Goal: Task Accomplishment & Management: Manage account settings

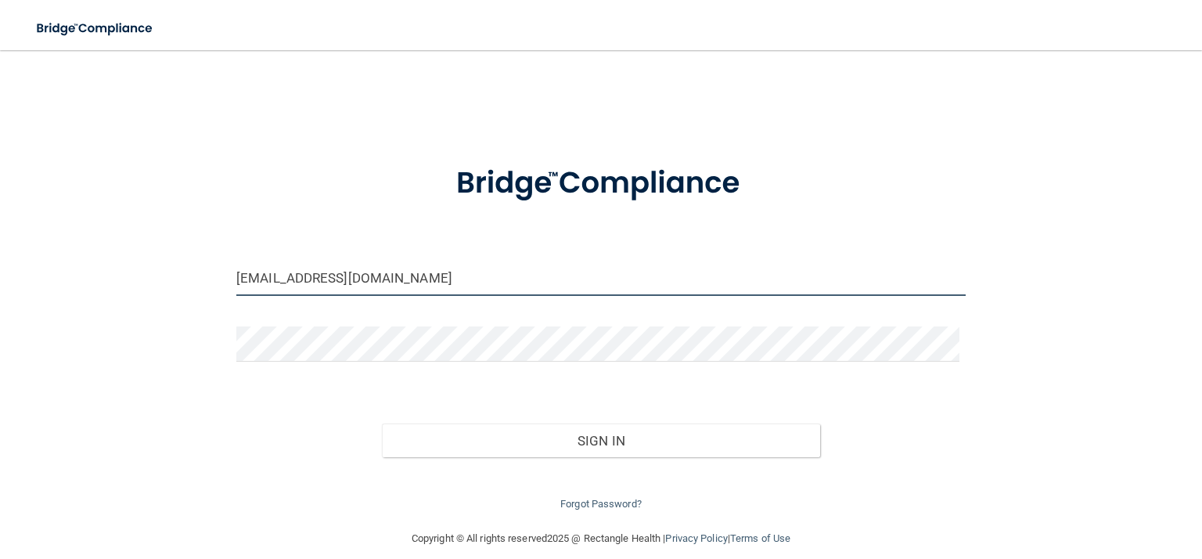
drag, startPoint x: 420, startPoint y: 282, endPoint x: 72, endPoint y: 307, distance: 349.2
click at [72, 307] on div "[EMAIL_ADDRESS][DOMAIN_NAME] Invalid email/password. You don't have permission …" at bounding box center [601, 290] width 1140 height 448
type input "[EMAIL_ADDRESS][DOMAIN_NAME]"
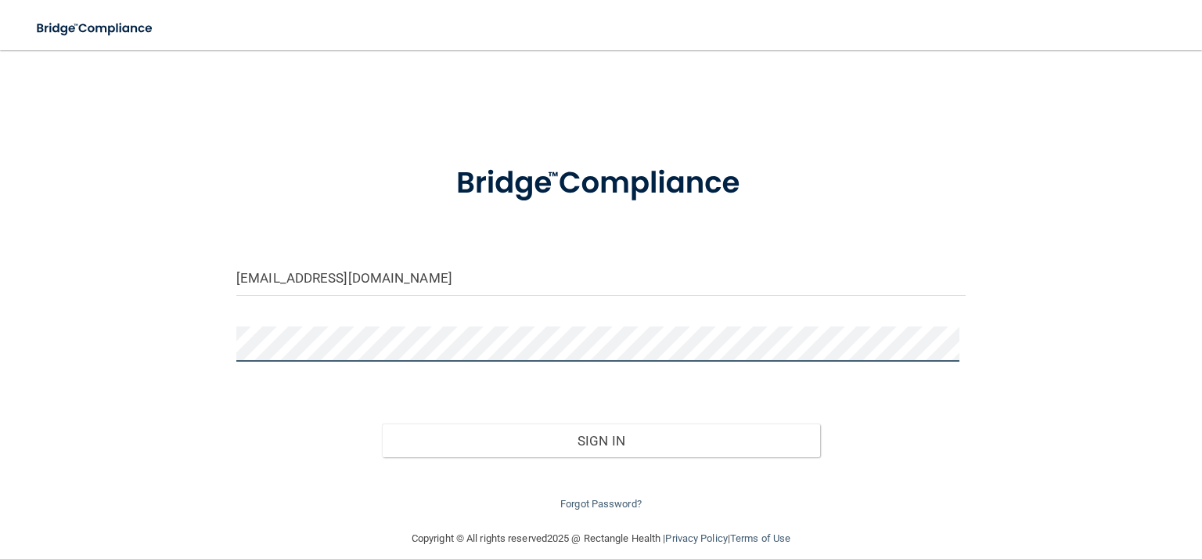
click at [382, 423] on button "Sign In" at bounding box center [601, 440] width 438 height 34
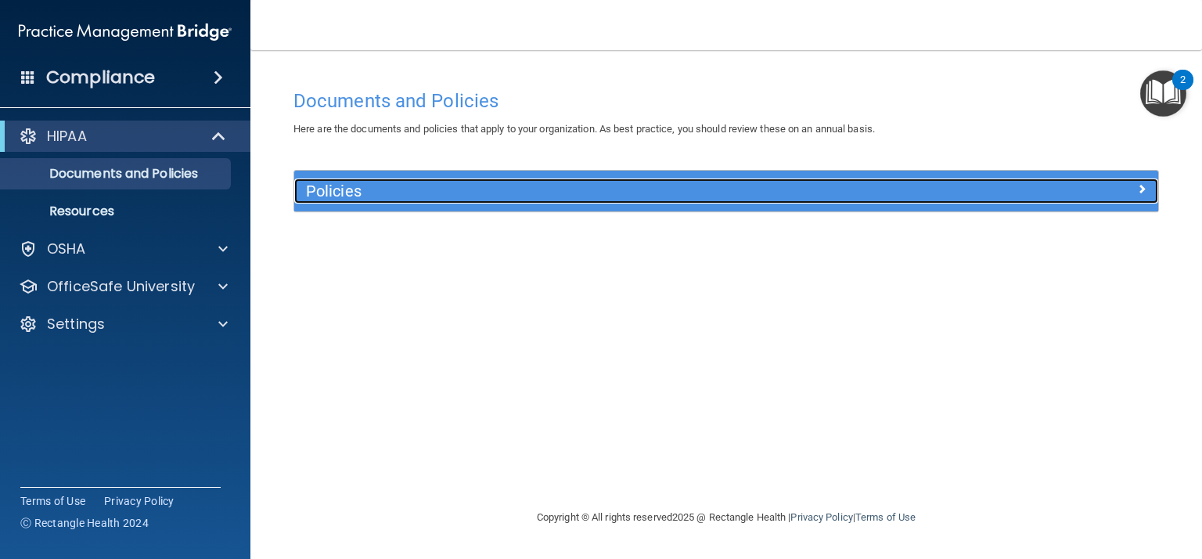
click at [1143, 188] on span at bounding box center [1141, 188] width 9 height 19
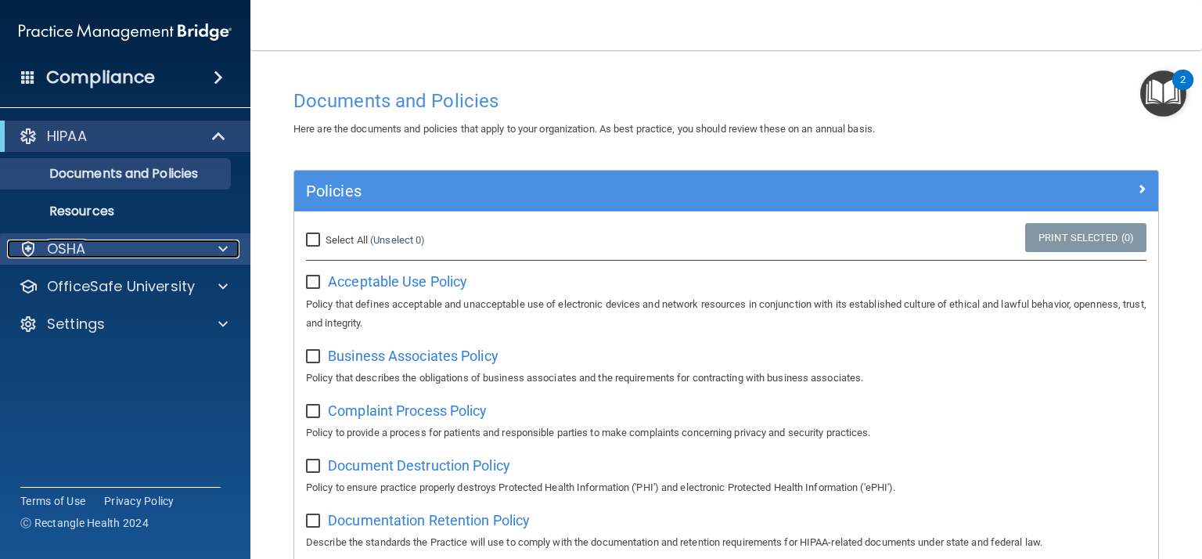
click at [207, 249] on div at bounding box center [220, 249] width 39 height 19
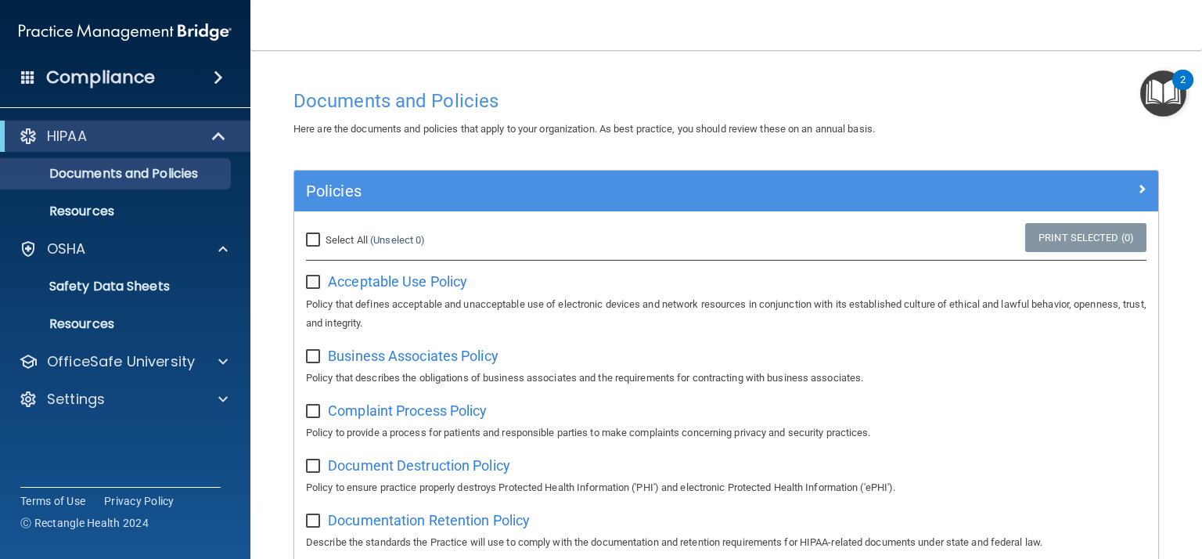
click at [170, 78] on div "Compliance" at bounding box center [125, 77] width 250 height 34
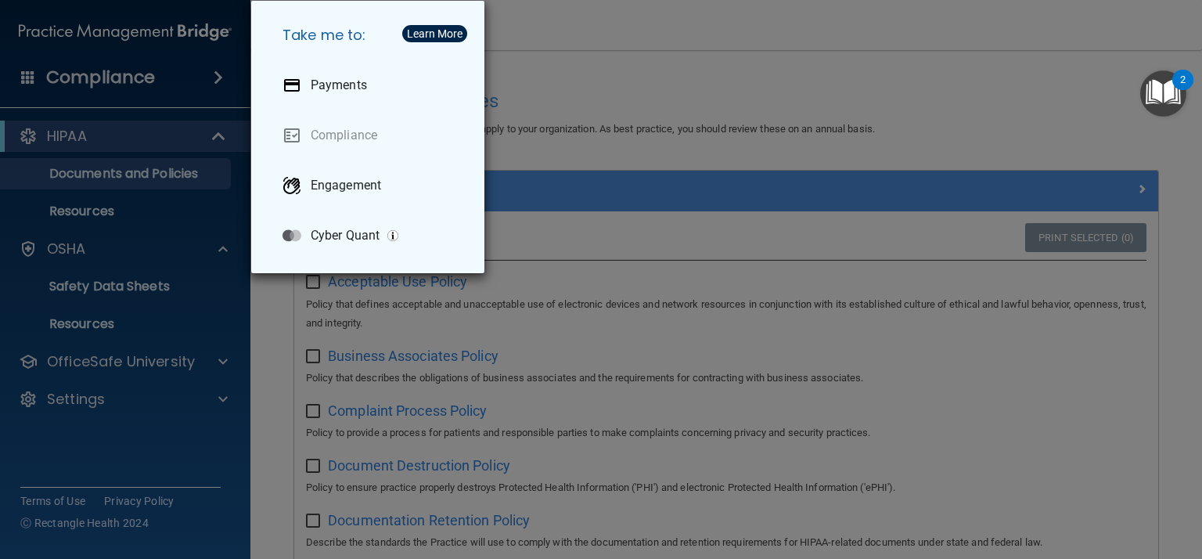
click at [29, 80] on div "Take me to: Payments Compliance Engagement Cyber Quant" at bounding box center [601, 279] width 1202 height 559
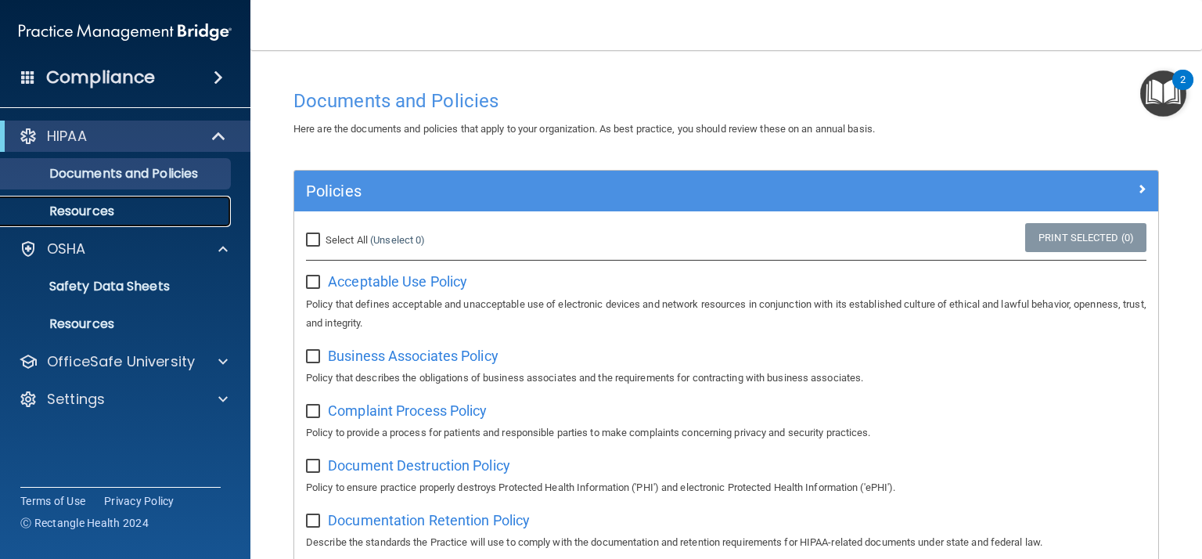
click at [98, 211] on p "Resources" at bounding box center [117, 212] width 214 height 16
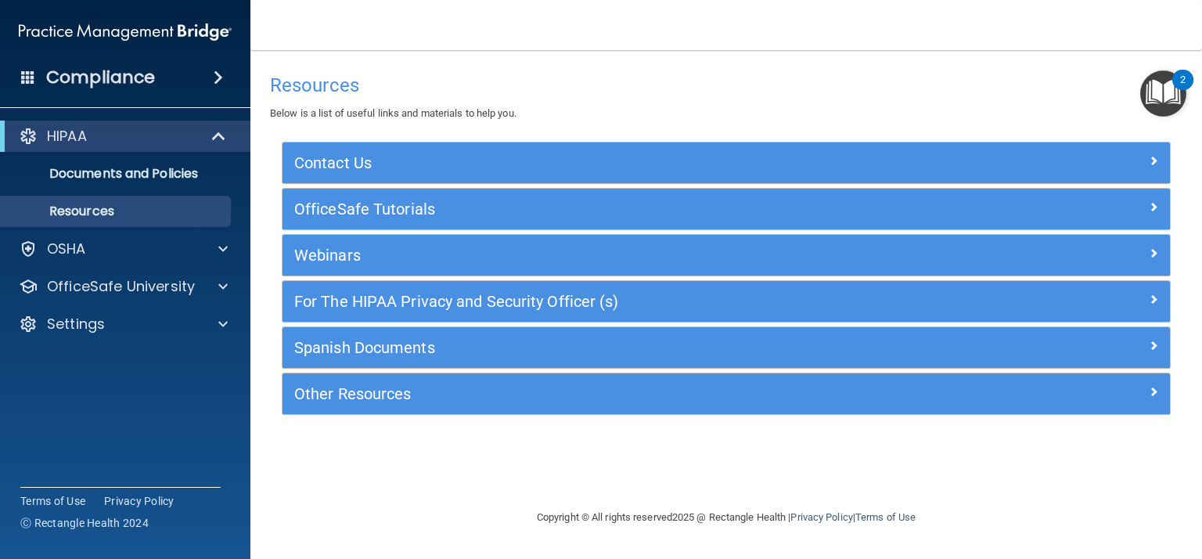
click at [1173, 96] on img "Open Resource Center, 2 new notifications" at bounding box center [1164, 93] width 46 height 46
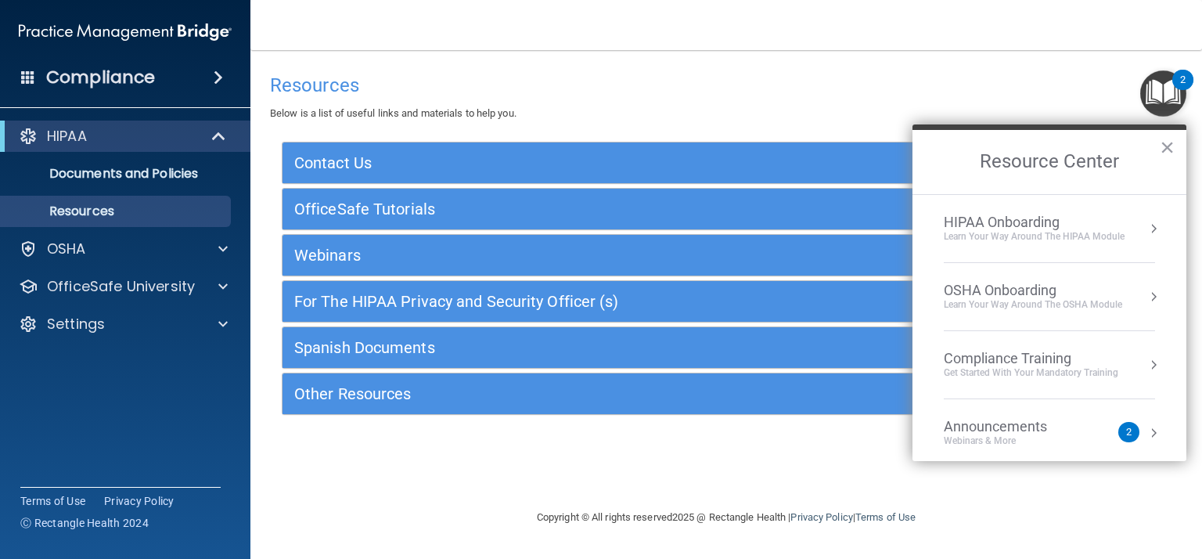
click at [1036, 351] on div "Compliance Training" at bounding box center [1031, 358] width 175 height 17
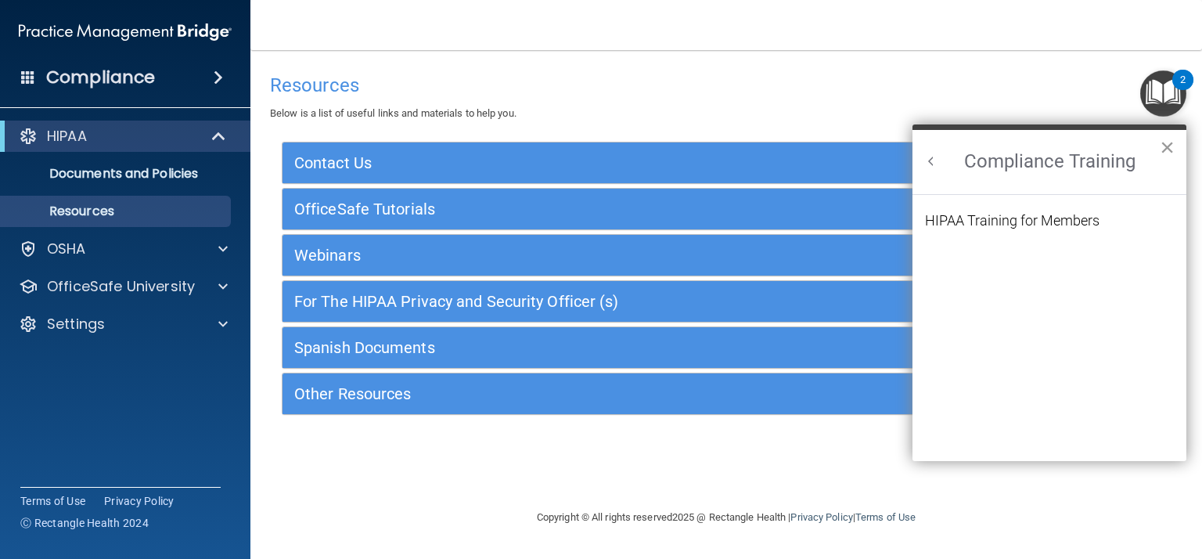
click at [1162, 146] on button "×" at bounding box center [1167, 147] width 15 height 25
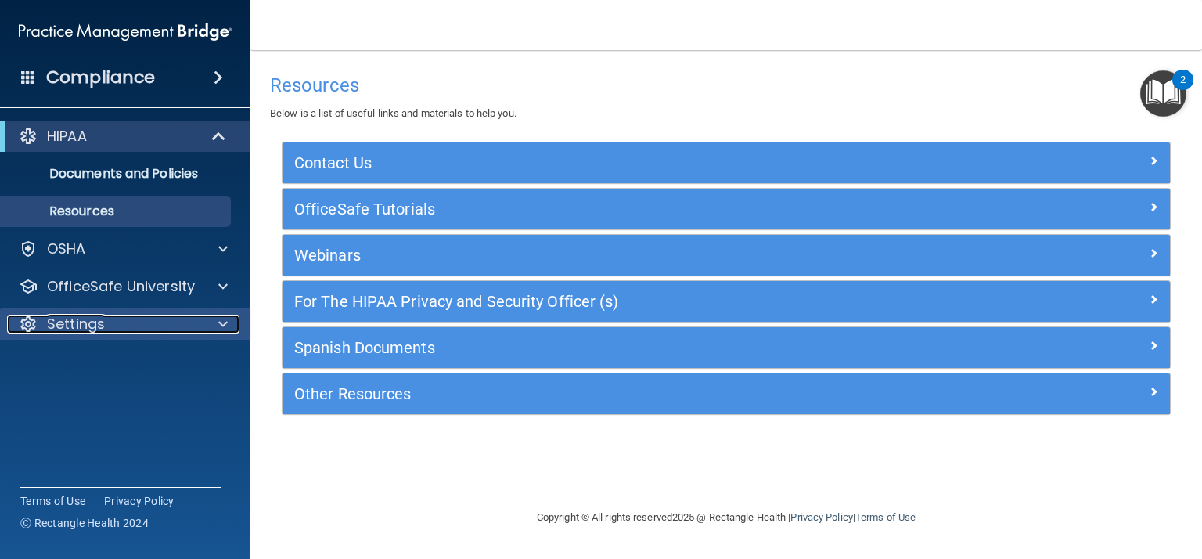
click at [106, 331] on div "Settings" at bounding box center [104, 324] width 194 height 19
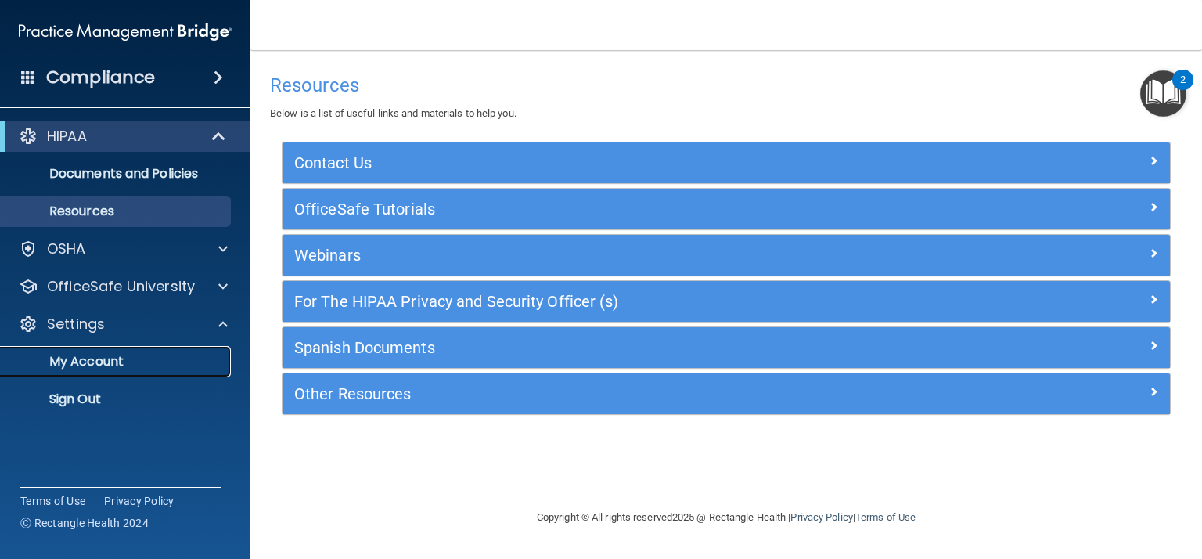
click at [114, 360] on p "My Account" at bounding box center [117, 362] width 214 height 16
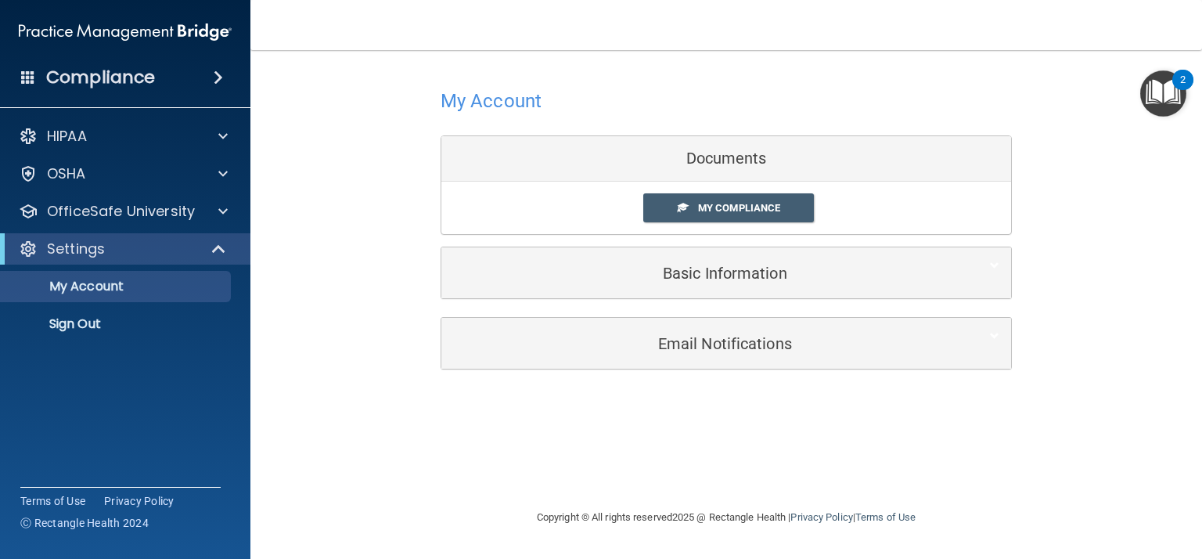
click at [720, 162] on div "Documents" at bounding box center [727, 158] width 570 height 45
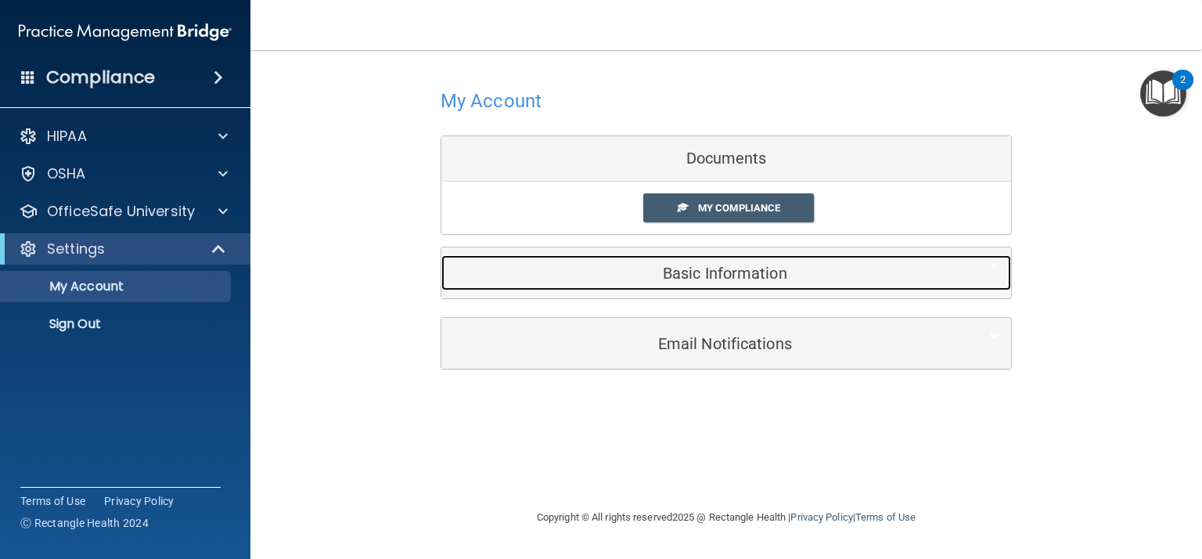
click at [730, 277] on h5 "Basic Information" at bounding box center [702, 273] width 499 height 17
